Goal: Transaction & Acquisition: Purchase product/service

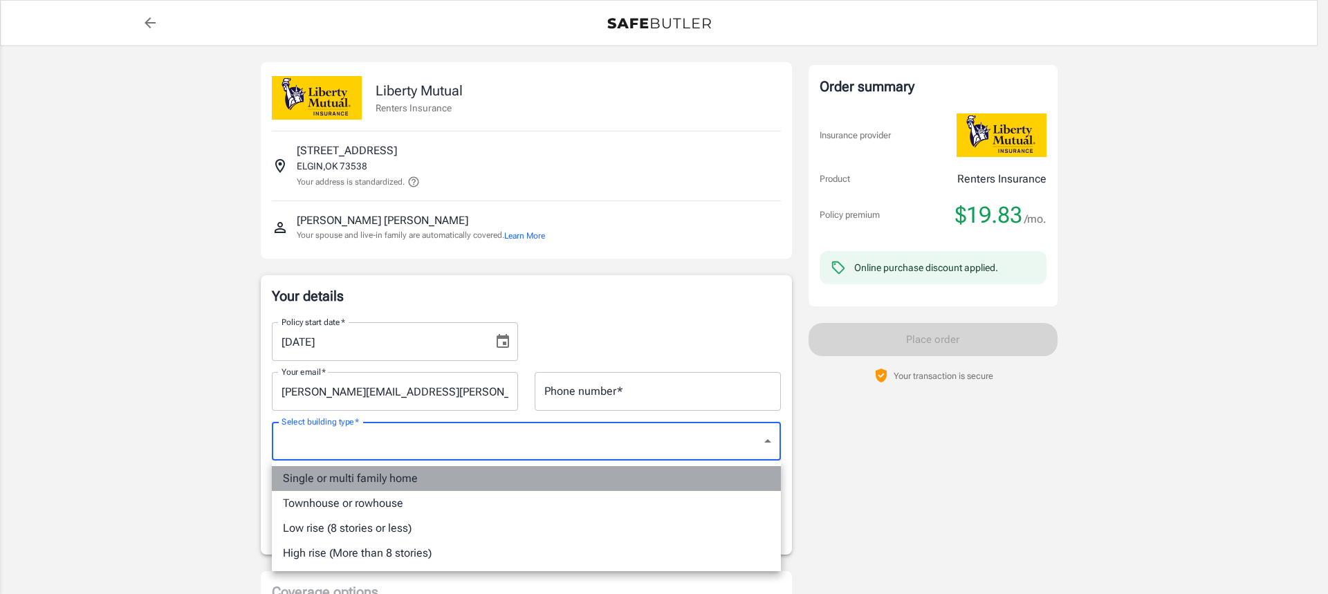
click at [449, 475] on li "Single or multi family home" at bounding box center [526, 478] width 509 height 25
type input "singlefamily"
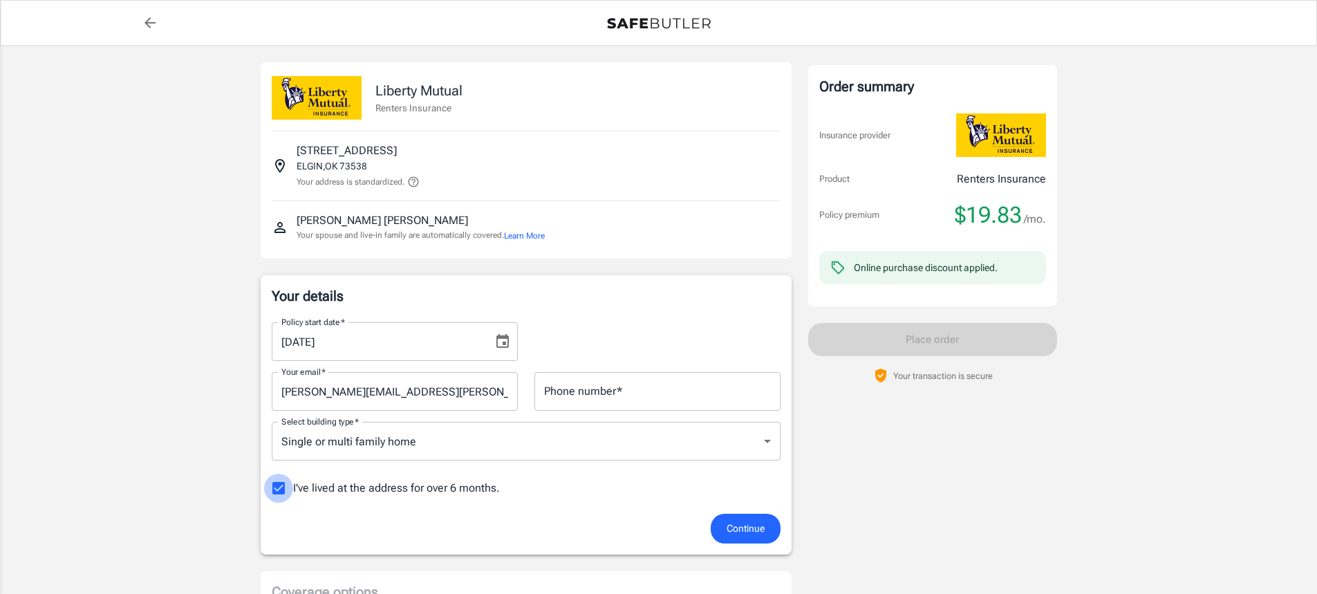
click at [285, 487] on input "I've lived at the address for over 6 months." at bounding box center [278, 488] width 29 height 29
checkbox input "false"
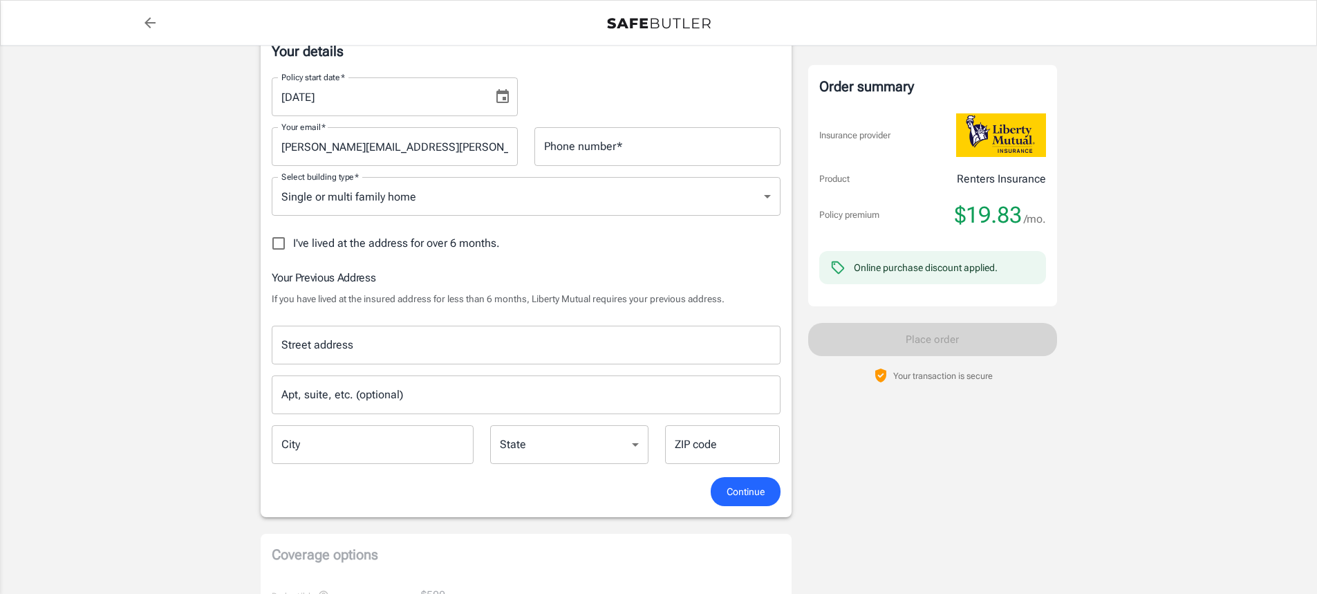
scroll to position [277, 0]
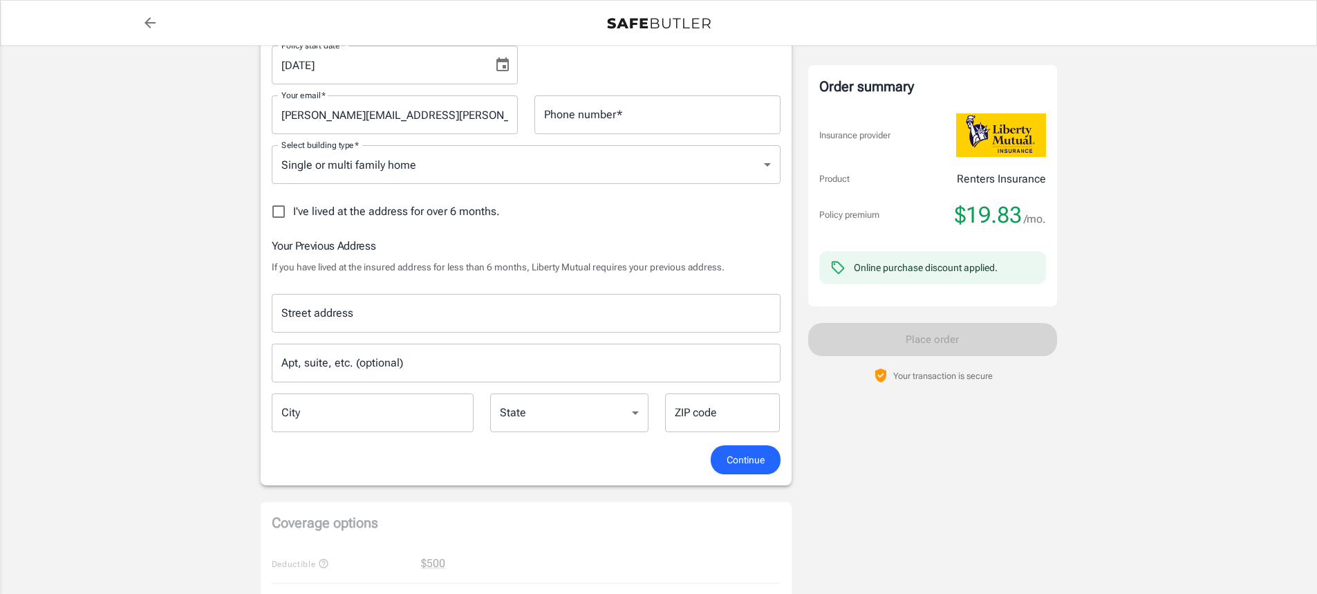
click at [375, 313] on input "Street address" at bounding box center [526, 313] width 496 height 26
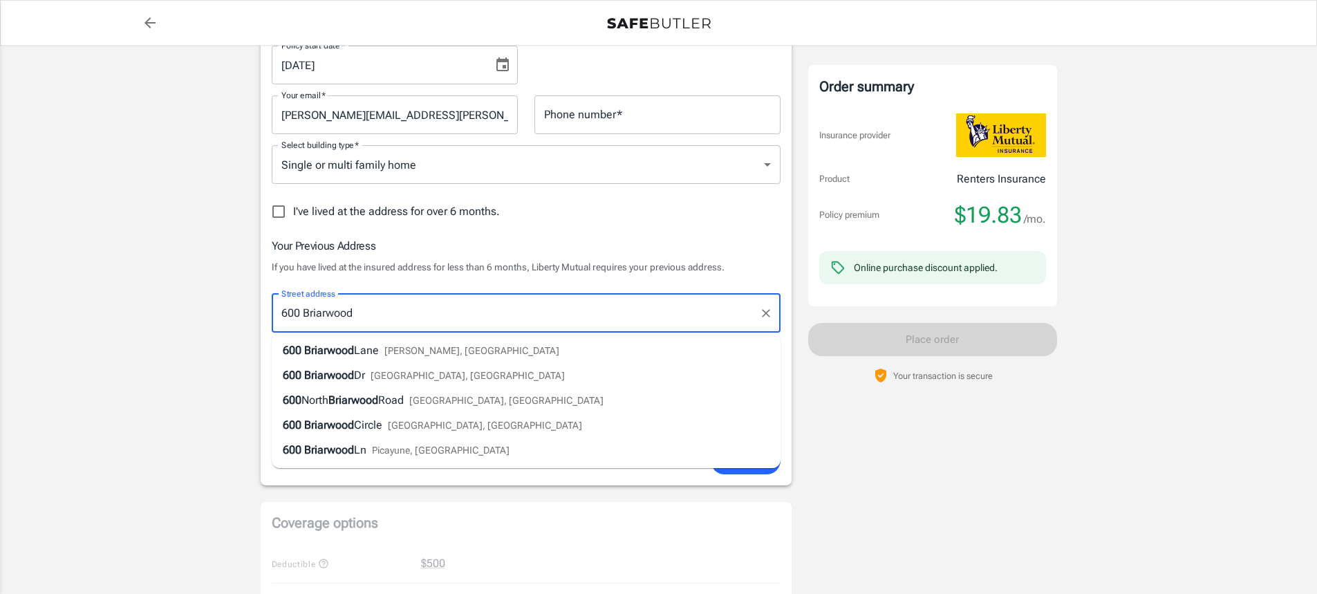
click at [363, 351] on span "Lane" at bounding box center [366, 350] width 25 height 13
type input "600 Briarwood Lane"
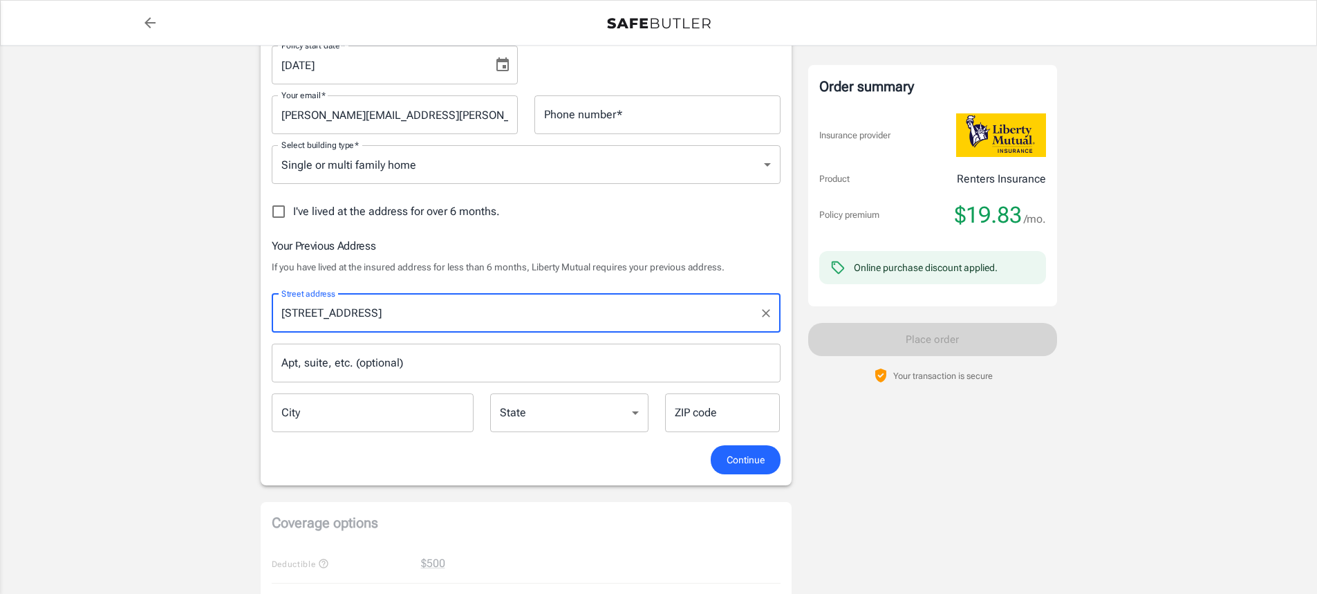
type input "Frederick"
select select "OK"
type input "73542"
type input "600 Briarwood Lane"
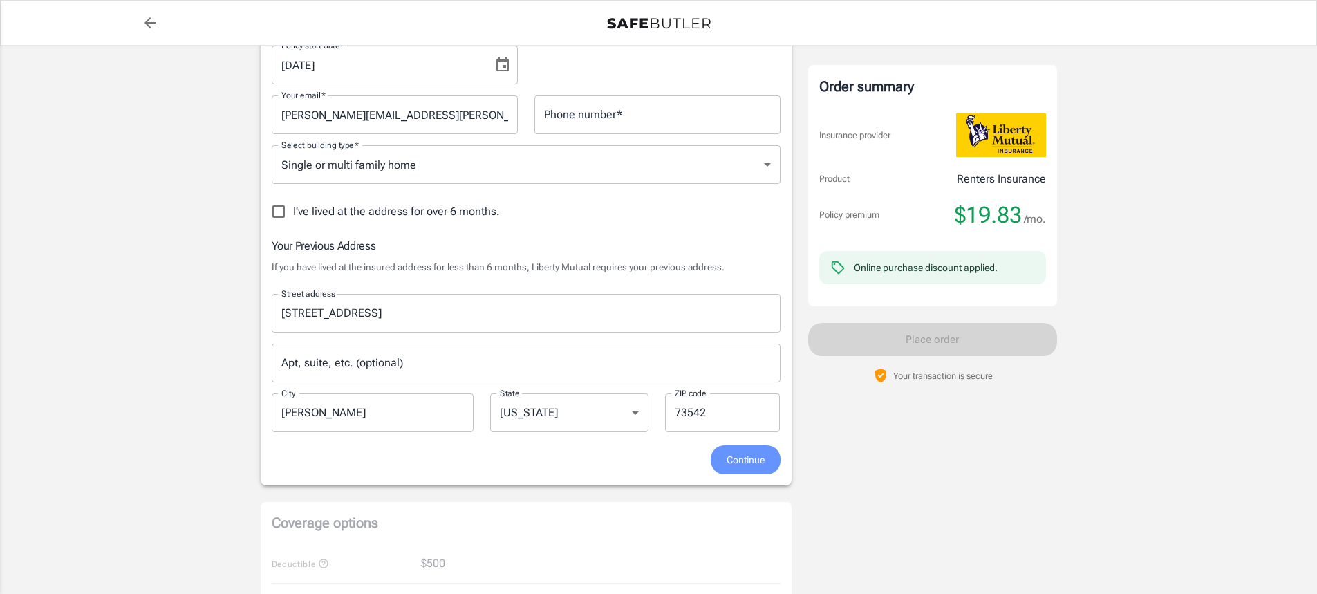
click at [742, 461] on span "Continue" at bounding box center [746, 460] width 38 height 17
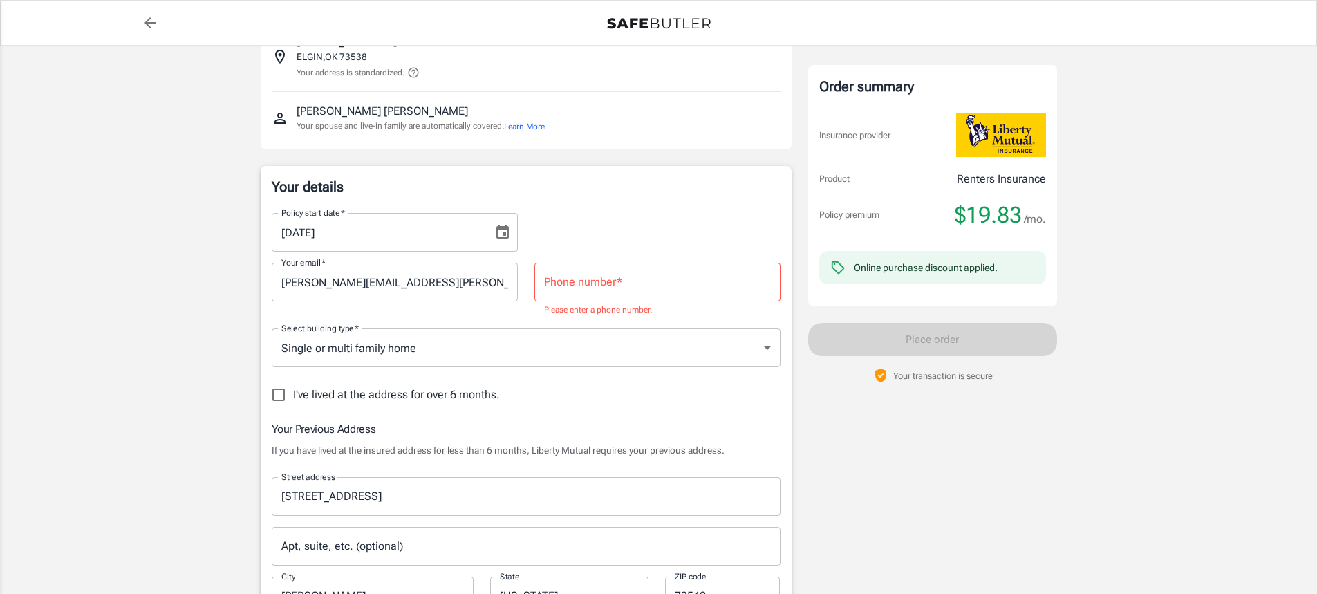
scroll to position [95, 0]
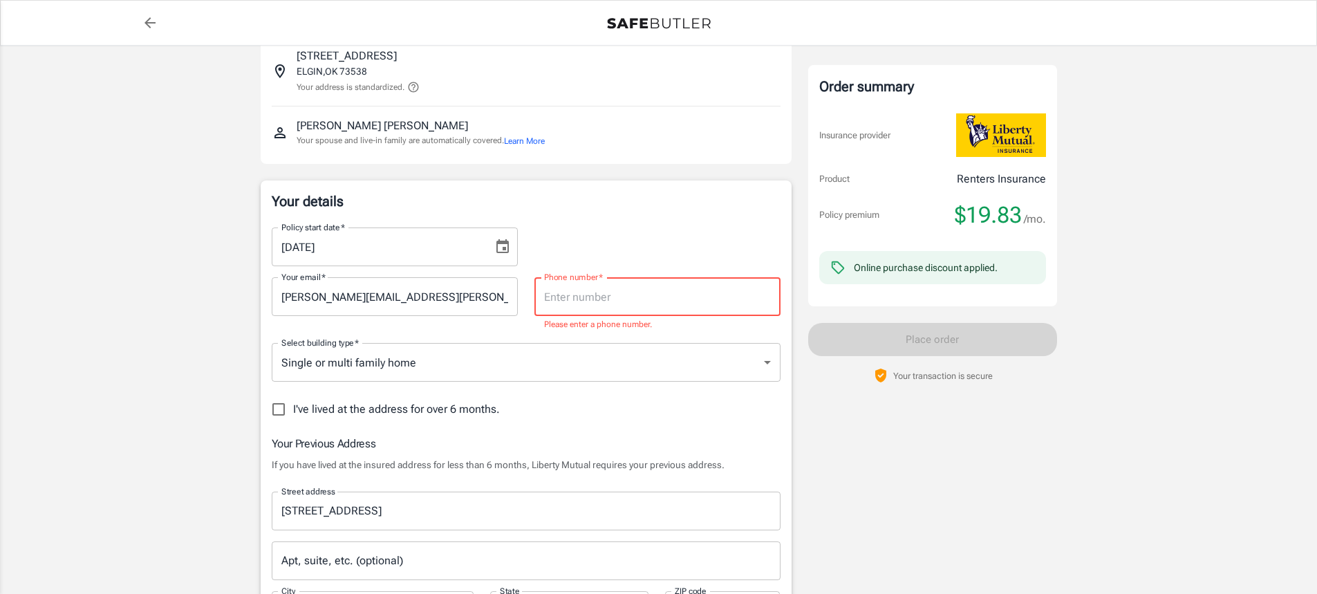
click at [646, 309] on input "Phone number   *" at bounding box center [658, 296] width 246 height 39
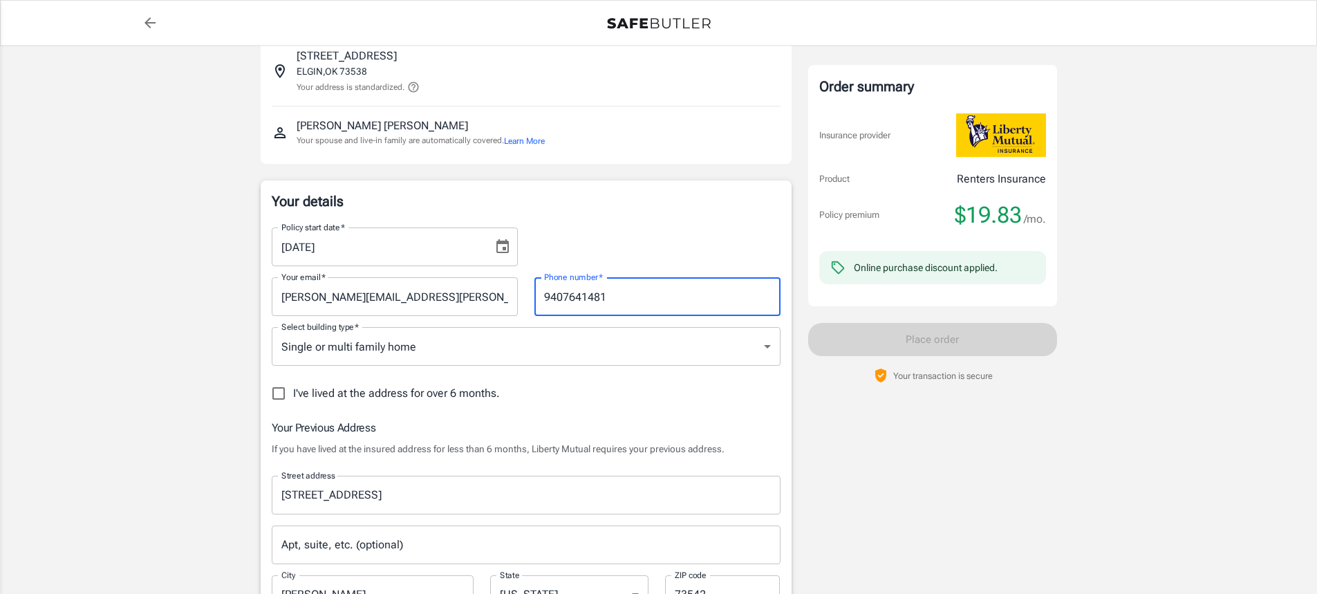
type input "9407641481"
click at [615, 393] on div "I've lived at the address for over 6 months." at bounding box center [526, 393] width 509 height 29
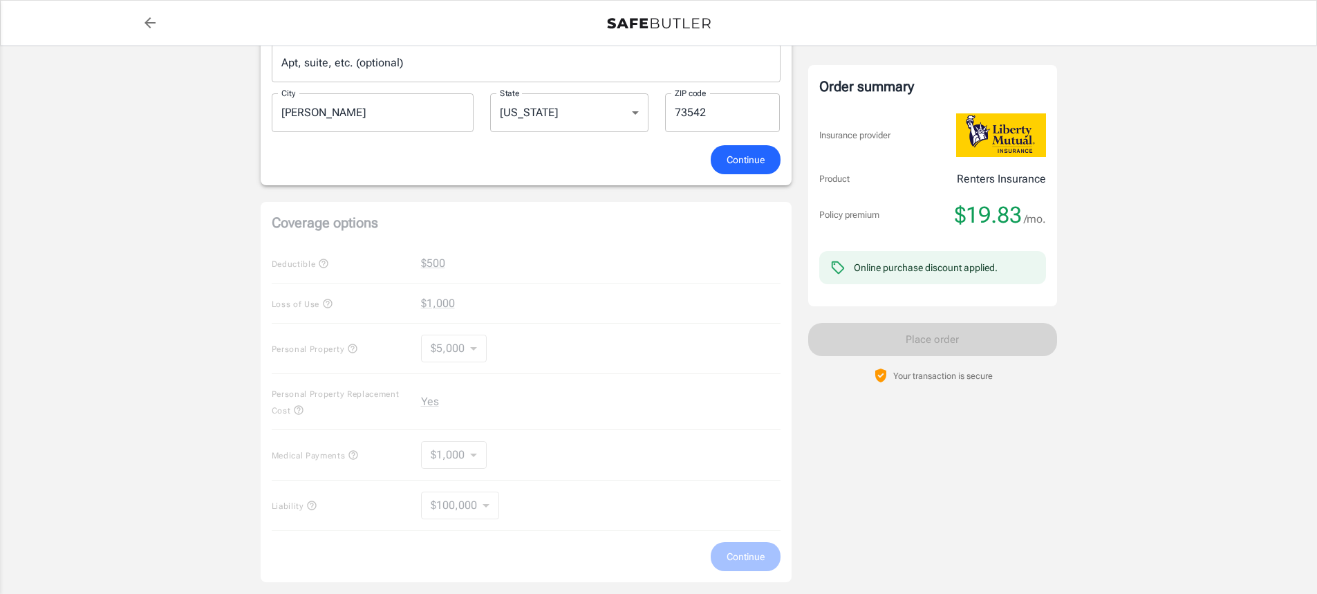
scroll to position [579, 0]
click at [748, 167] on button "Continue" at bounding box center [746, 158] width 70 height 30
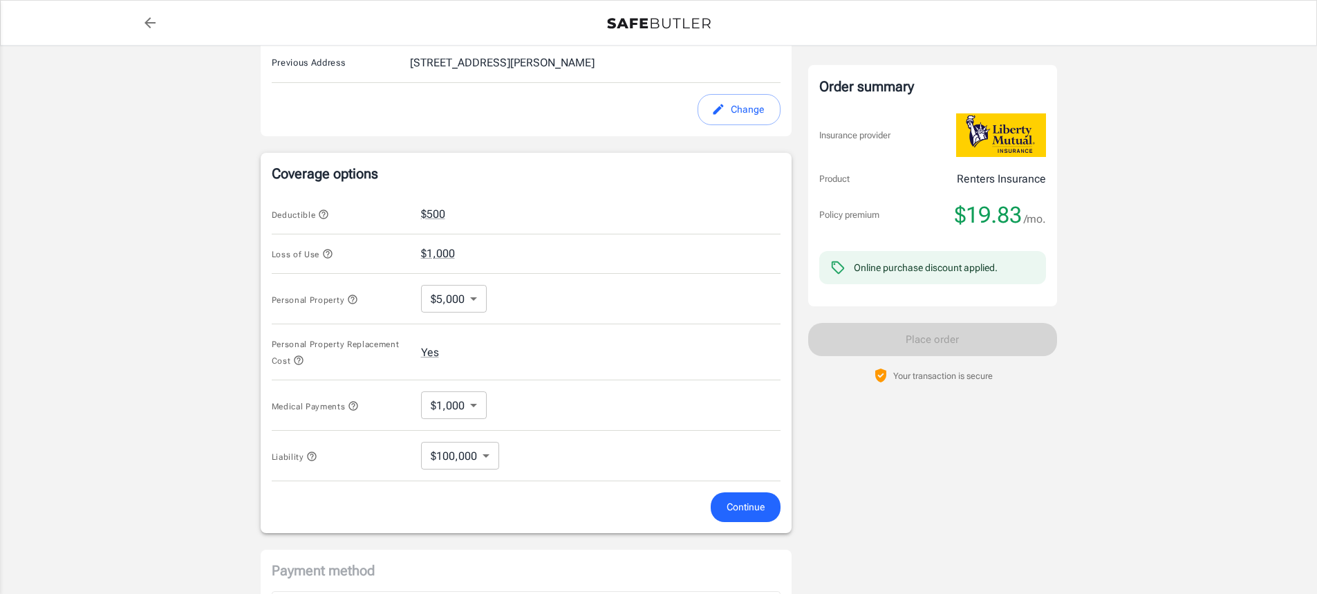
scroll to position [516, 0]
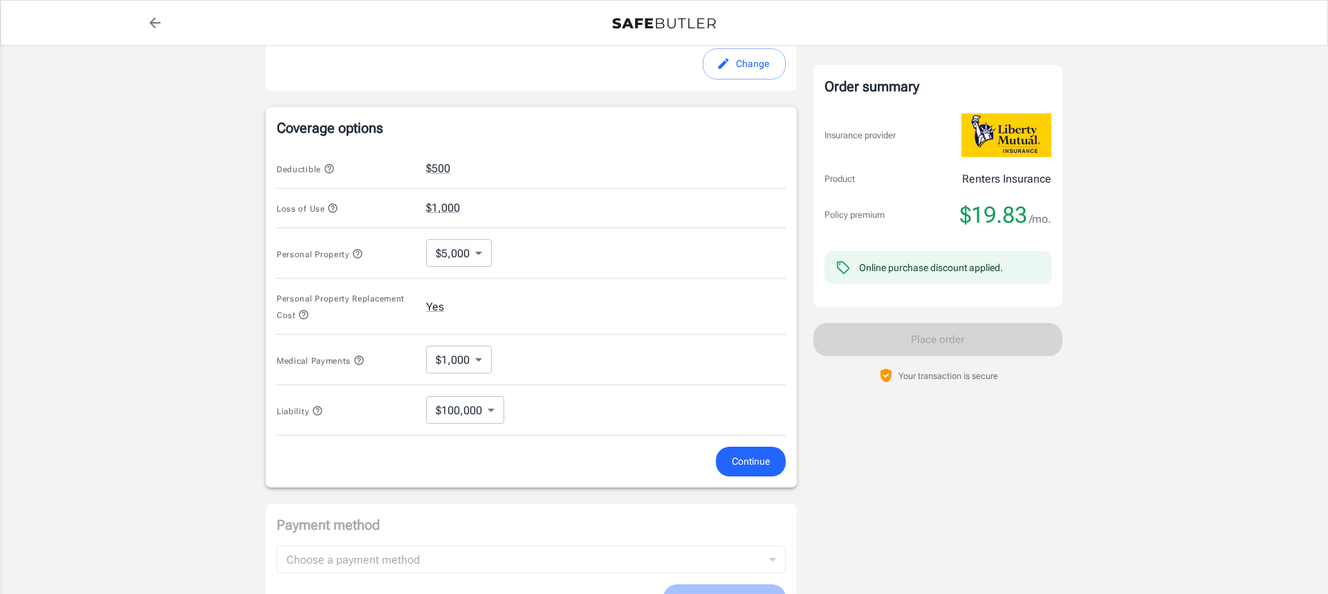
click at [472, 250] on body "Policy premium $ 19.83 /mo Liberty Mutual Renters Insurance 34 NE 2ND ST ELGIN …" at bounding box center [664, 163] width 1328 height 1359
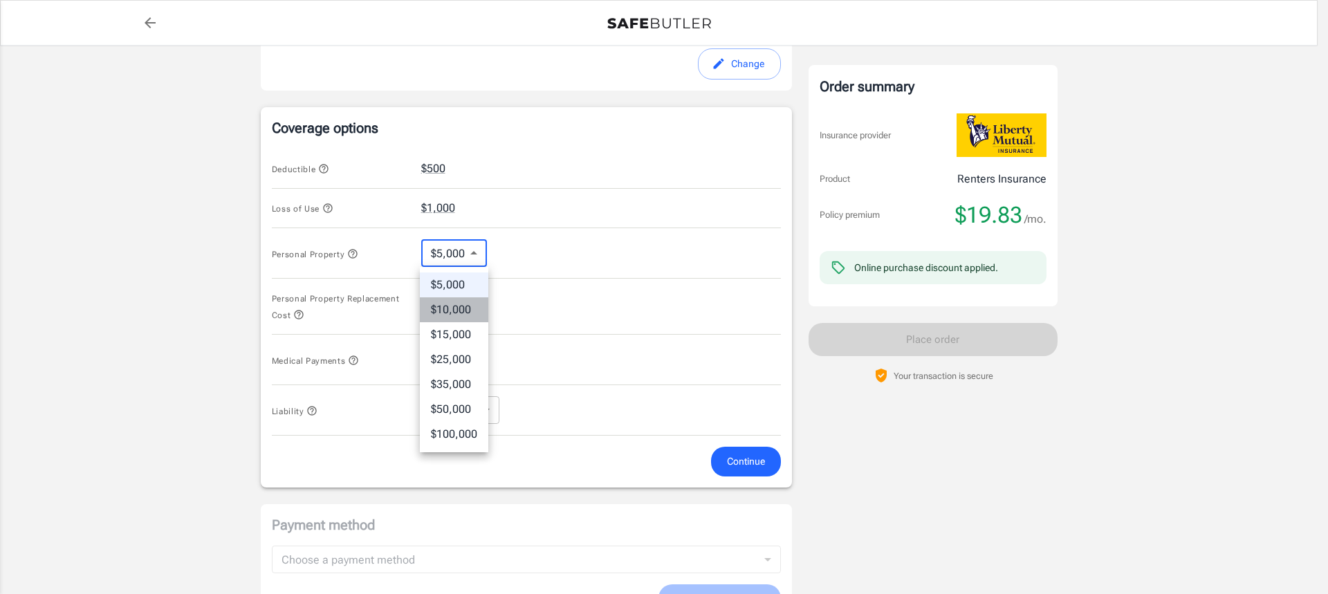
click at [465, 307] on li "$10,000" at bounding box center [454, 309] width 68 height 25
type input "10000"
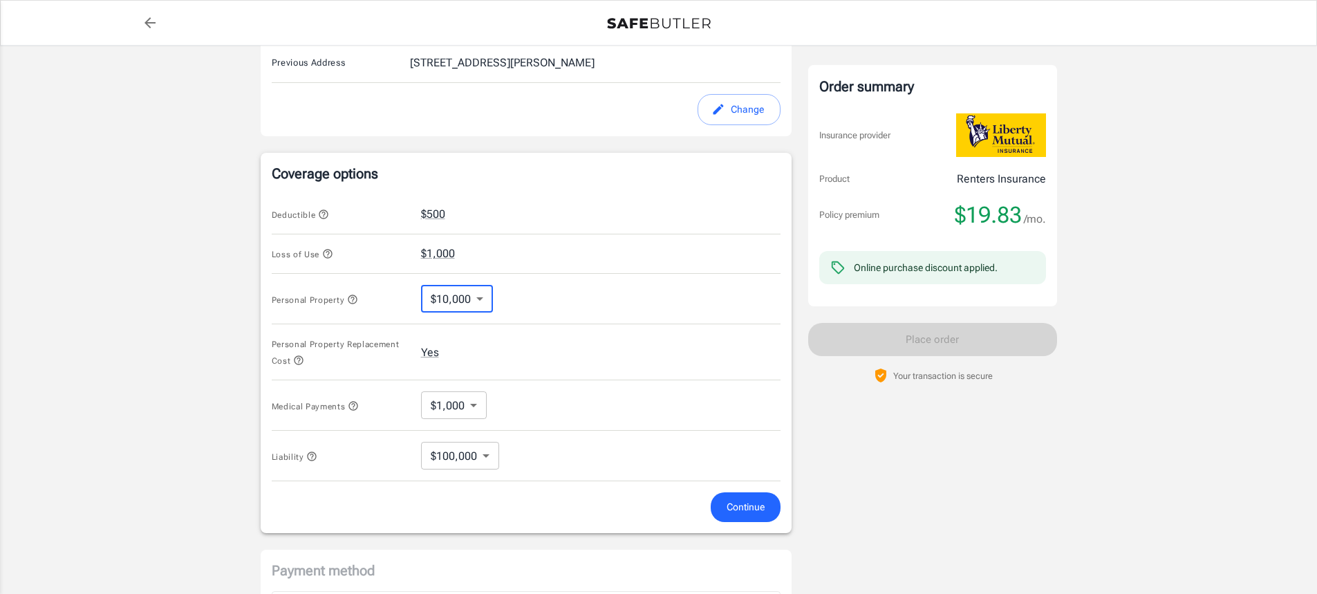
scroll to position [420, 0]
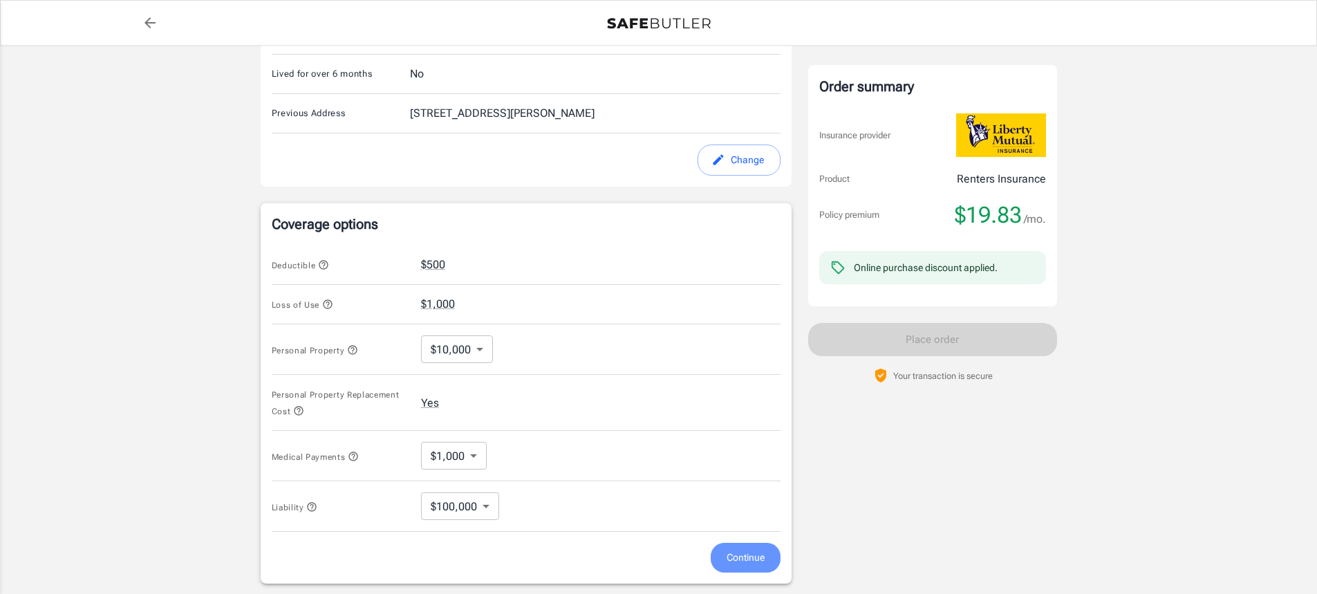
click at [734, 555] on span "Continue" at bounding box center [746, 557] width 38 height 17
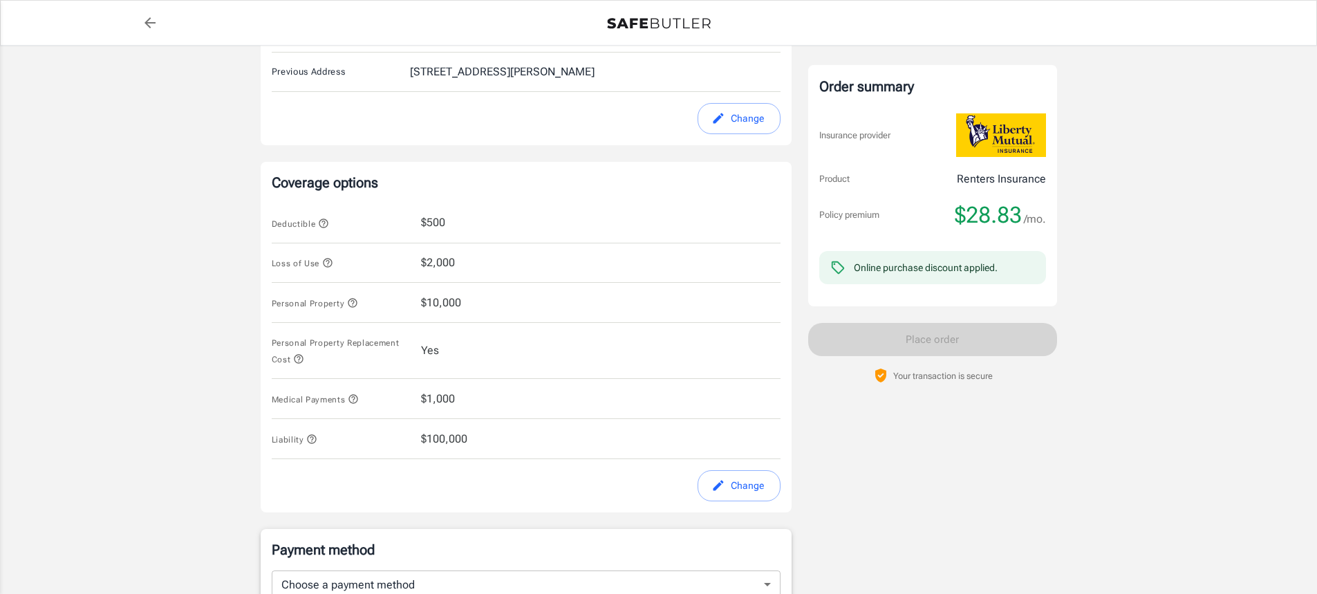
scroll to position [459, 0]
click at [449, 300] on span "$10,000" at bounding box center [441, 305] width 40 height 17
click at [732, 487] on button "Change" at bounding box center [739, 487] width 83 height 31
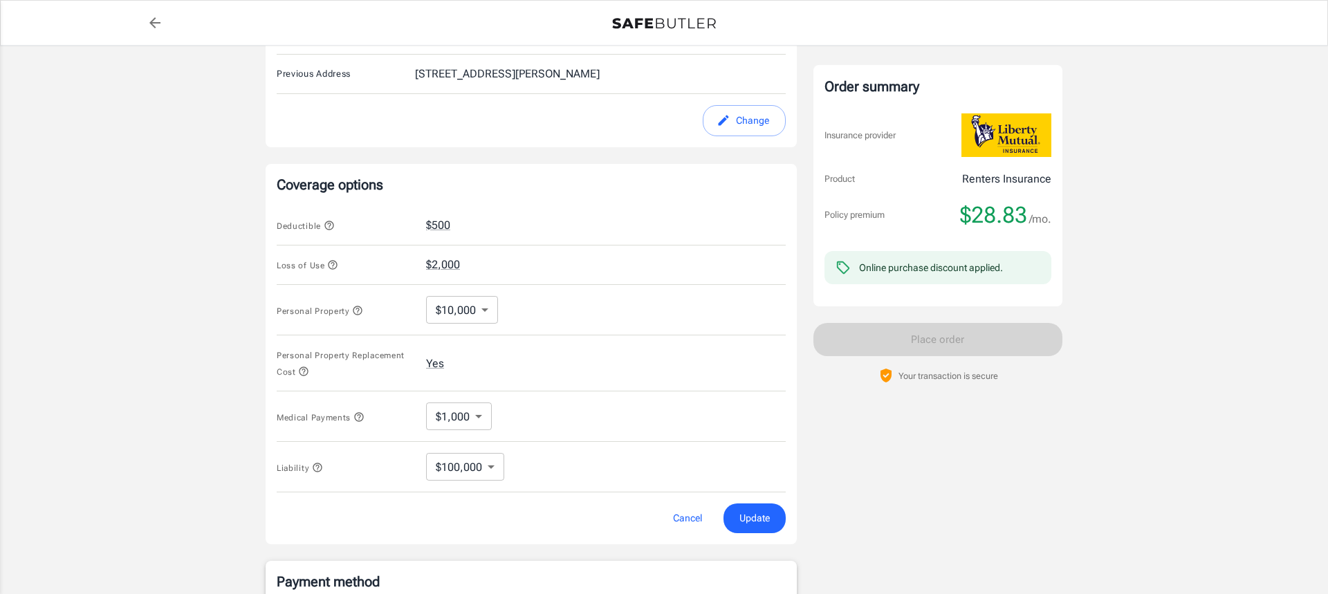
click at [485, 309] on body "Policy premium $ 28.83 /mo Liberty Mutual Renters Insurance 34 NE 2ND ST ELGIN …" at bounding box center [664, 220] width 1328 height 1359
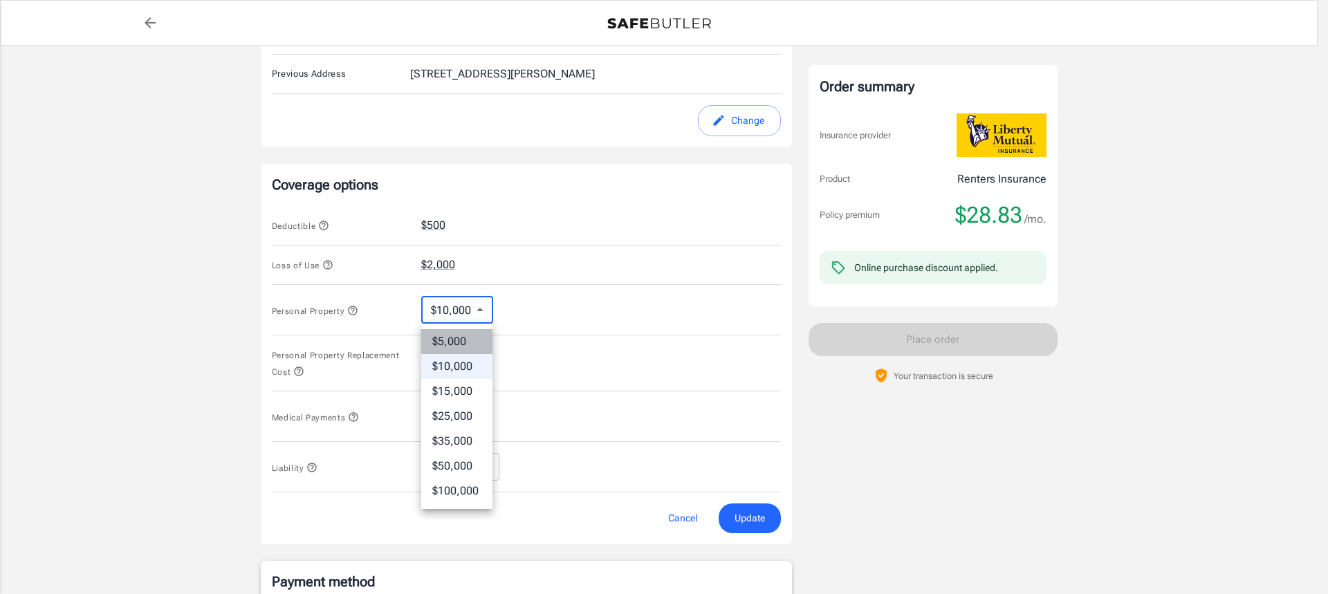
click at [467, 339] on li "$5,000" at bounding box center [456, 341] width 71 height 25
type input "5000"
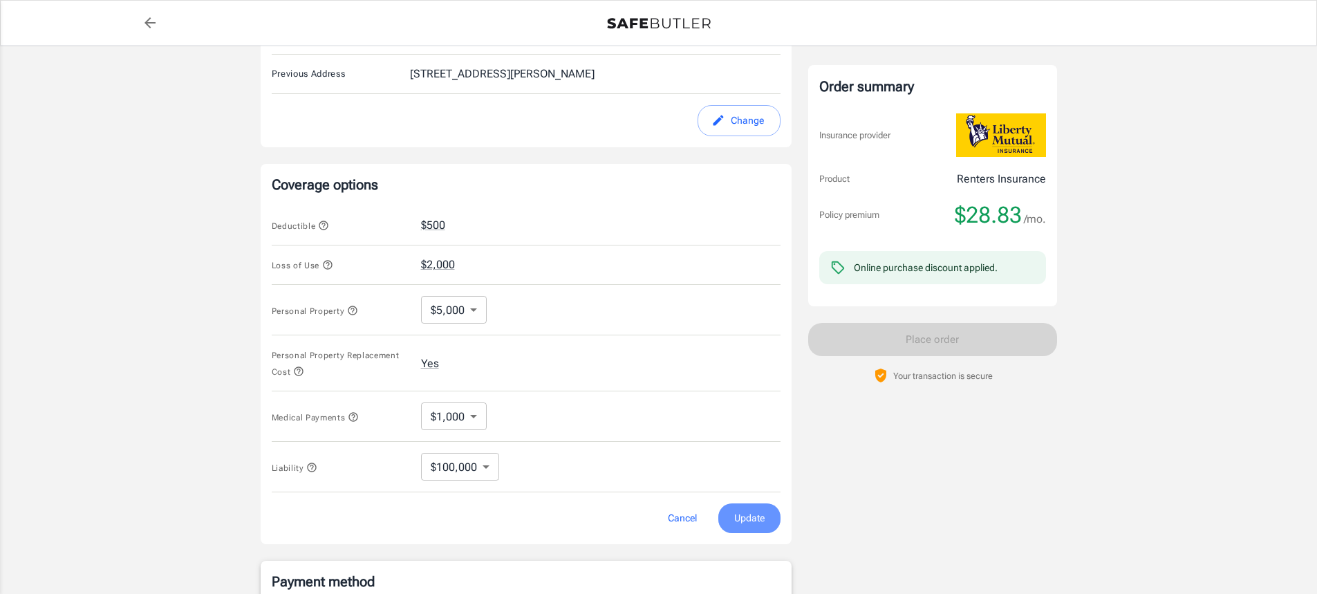
click at [744, 515] on span "Update" at bounding box center [749, 518] width 30 height 17
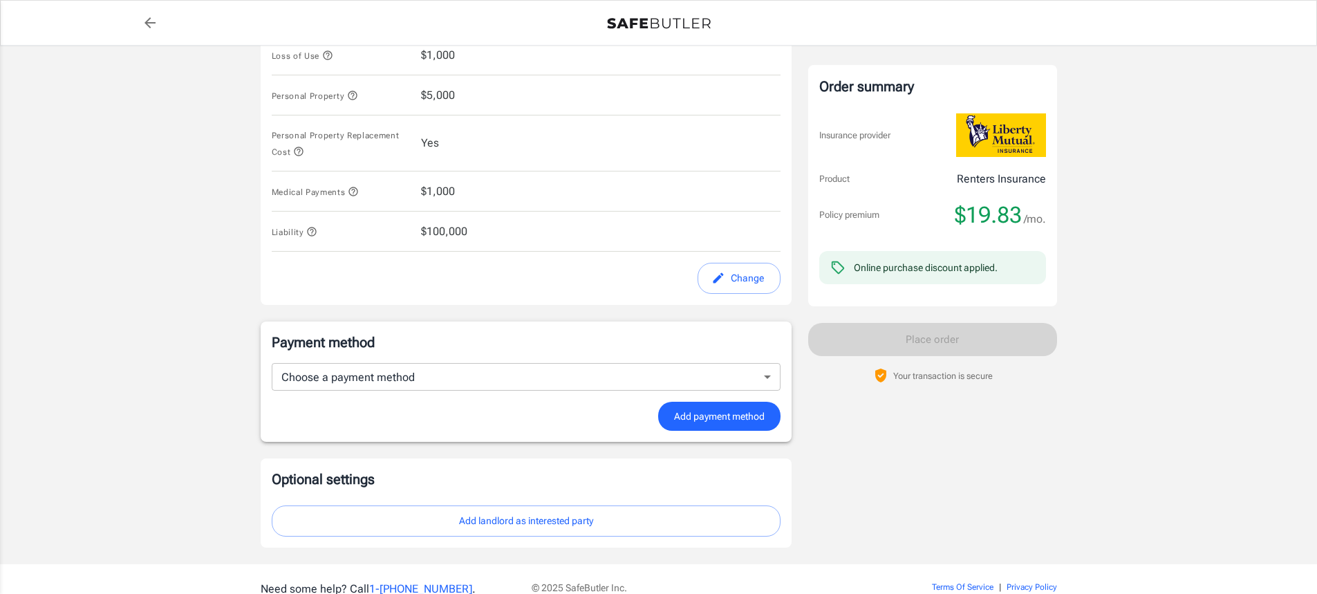
scroll to position [736, 0]
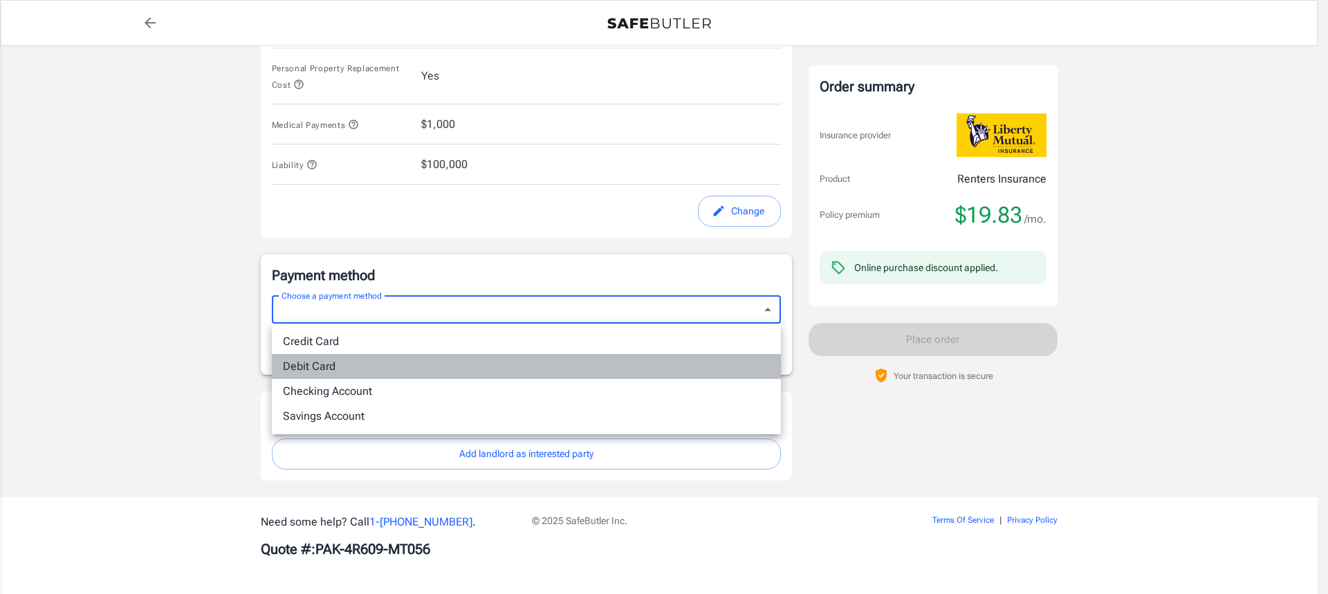
click at [541, 366] on li "Debit Card" at bounding box center [526, 366] width 509 height 25
type input "debit"
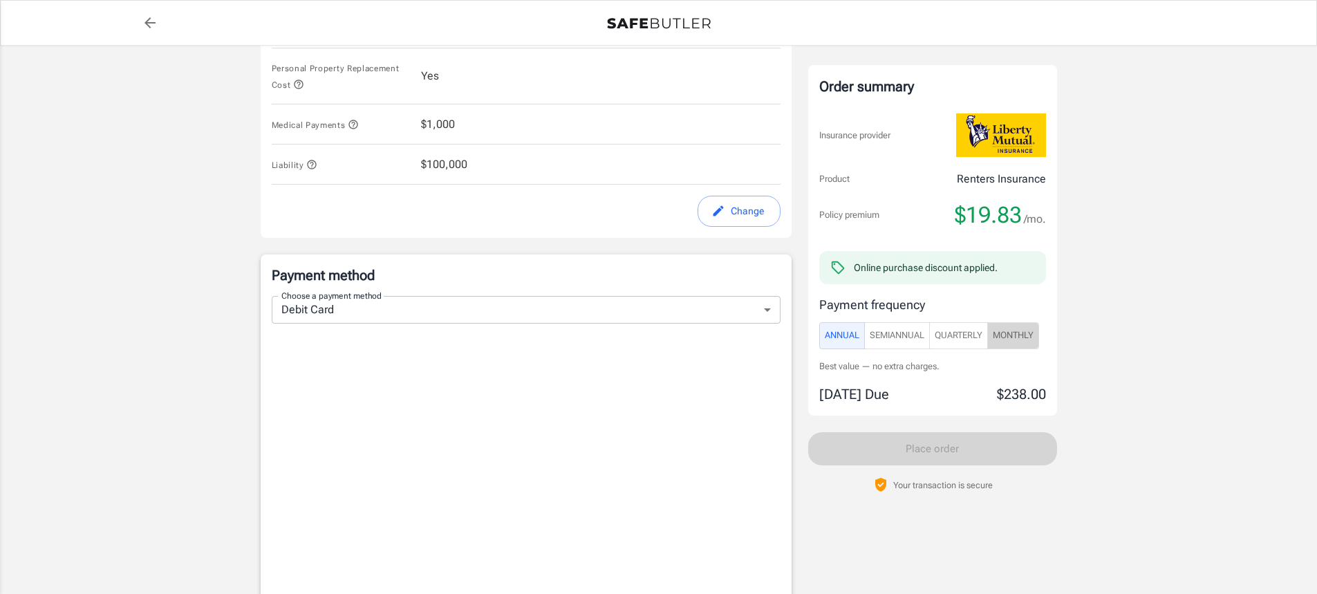
click at [1030, 335] on span "Monthly" at bounding box center [1013, 336] width 41 height 16
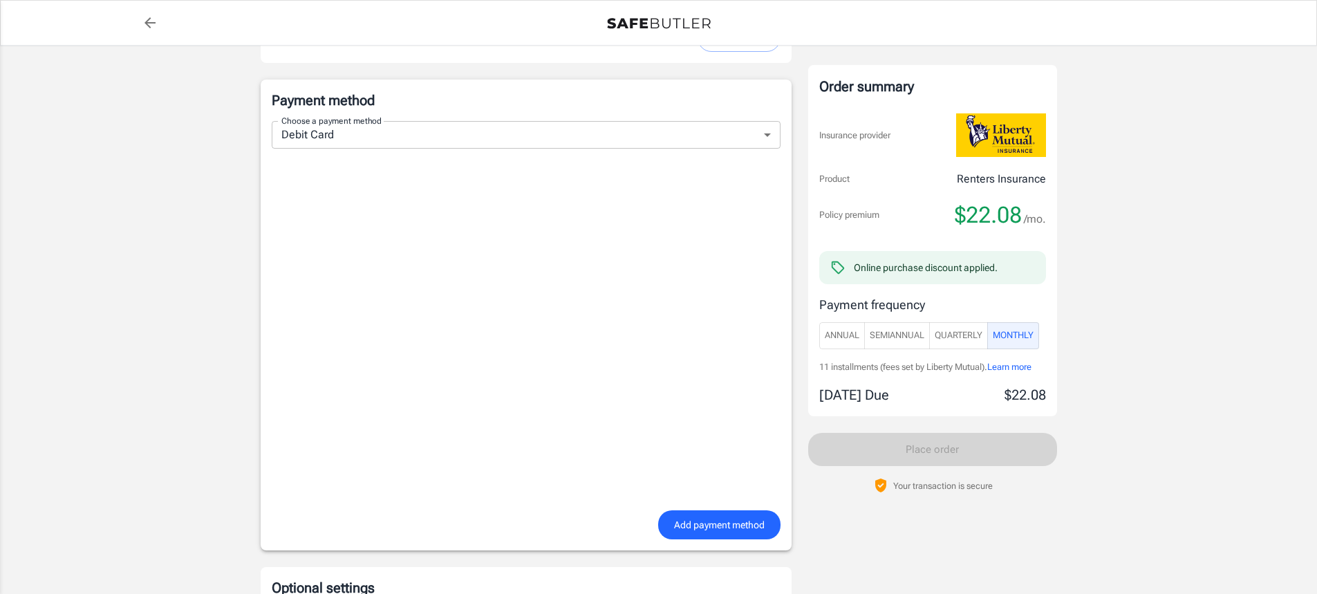
scroll to position [943, 0]
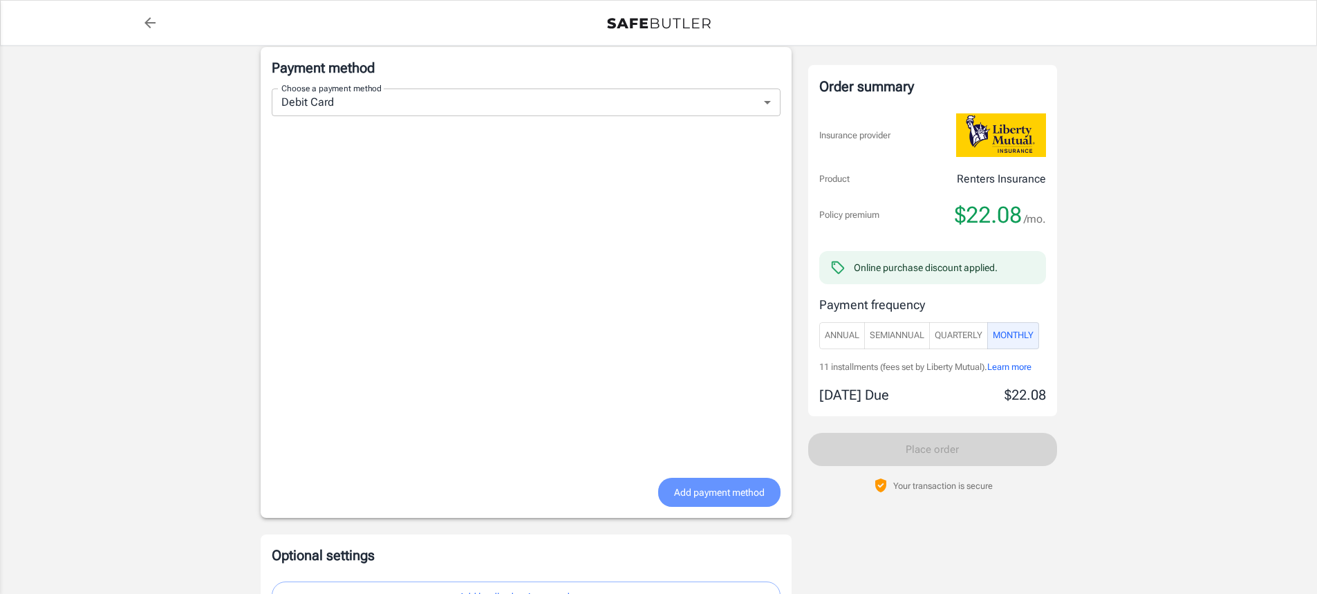
click at [723, 492] on span "Add payment method" at bounding box center [719, 492] width 91 height 17
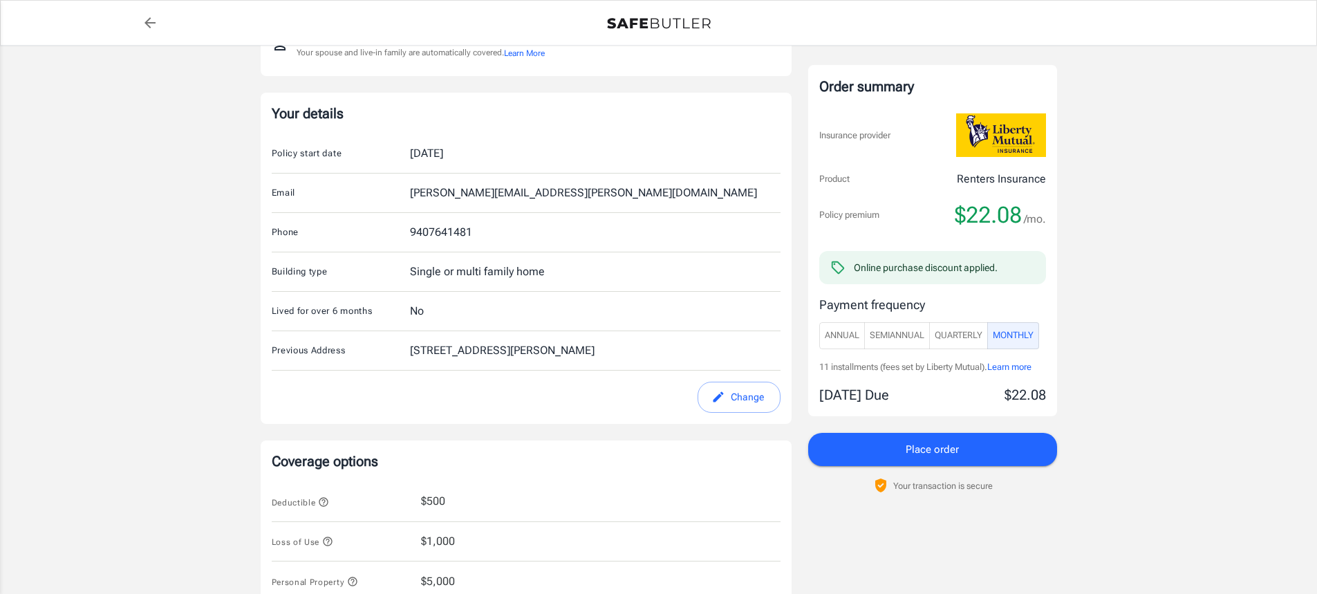
scroll to position [207, 0]
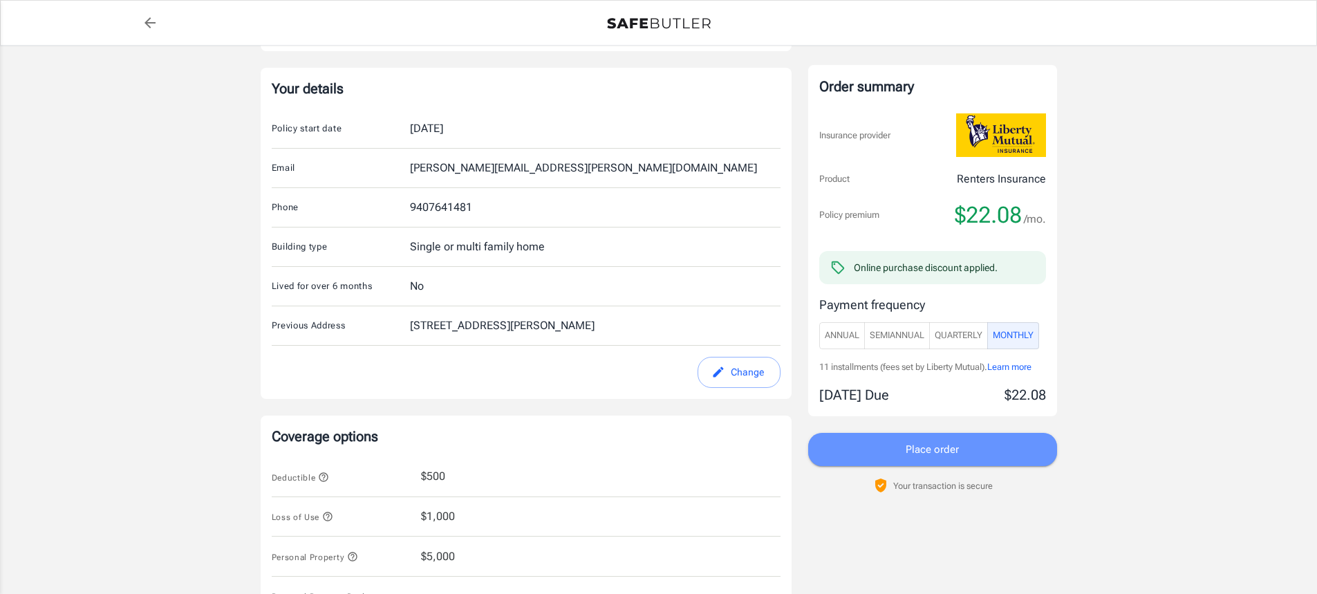
click at [947, 452] on span "Place order" at bounding box center [932, 449] width 53 height 18
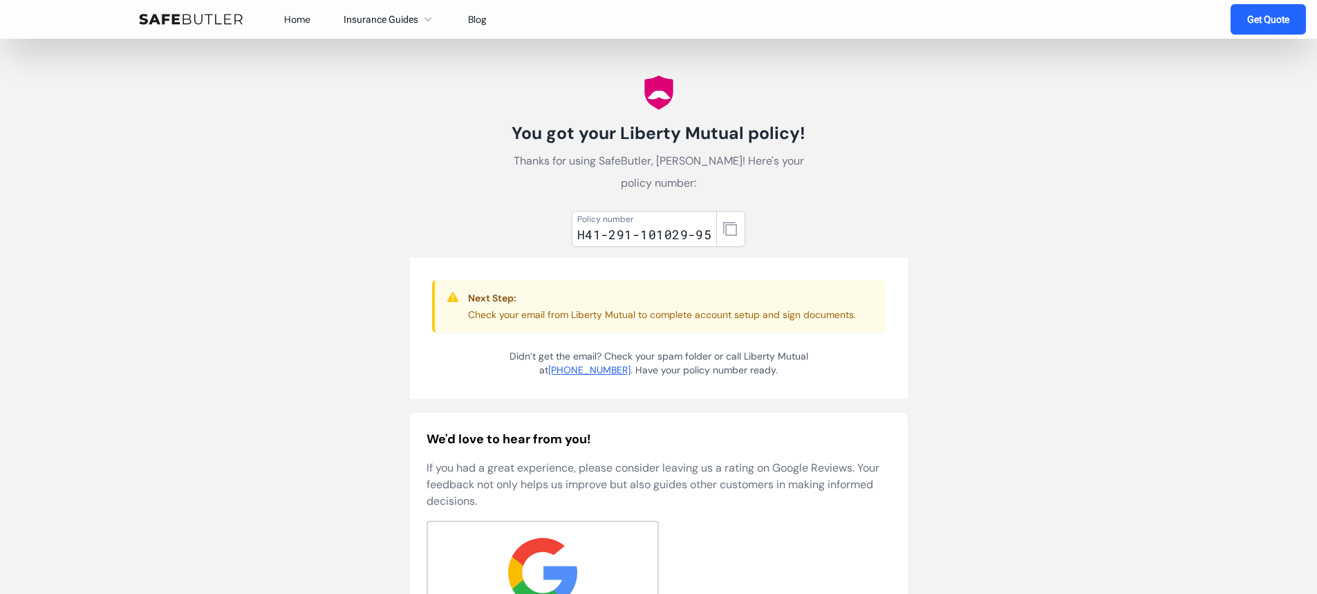
scroll to position [207, 0]
